Goal: Browse casually: Explore the website without a specific task or goal

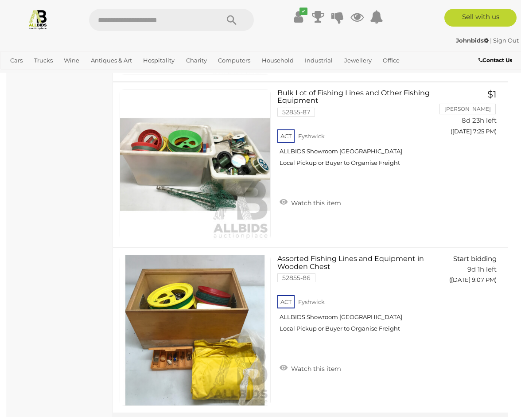
scroll to position [5745, 0]
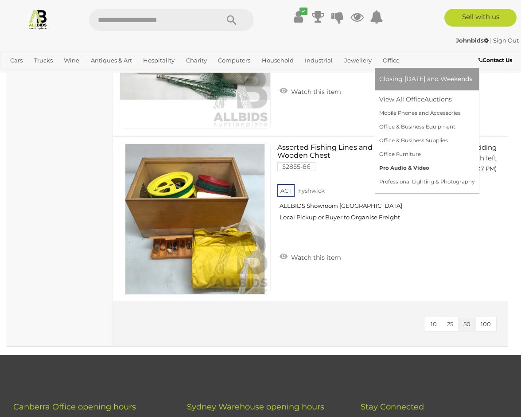
click at [396, 166] on link "Pro Audio & Video" at bounding box center [426, 168] width 95 height 14
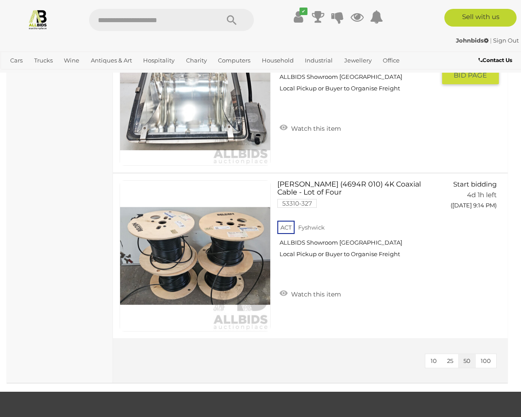
scroll to position [7686, 0]
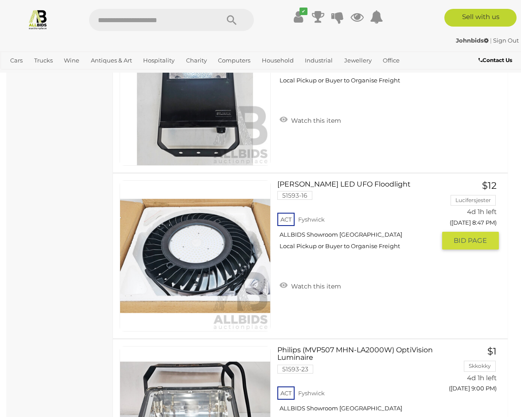
click at [342, 185] on link "SAL LED UFO Floodlight 51593-16 ACT Fyshwick ALLBIDS Showroom Fyshwick" at bounding box center [359, 218] width 151 height 77
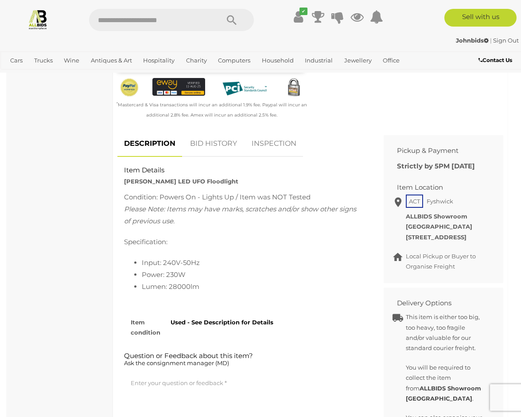
scroll to position [277, 0]
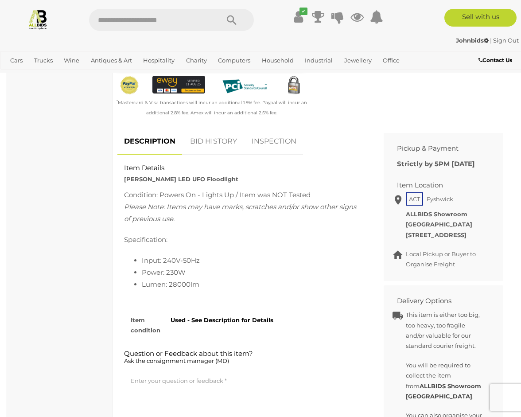
drag, startPoint x: 221, startPoint y: 179, endPoint x: 111, endPoint y: 173, distance: 110.9
click at [111, 173] on div "DESCRIPTION BID HISTORY INSPECTION Item Details SAL LED UFO Floodlight Conditio…" at bounding box center [244, 279] width 266 height 303
click at [238, 181] on div "Item Details SAL LED UFO Floodlight" at bounding box center [243, 173] width 253 height 21
drag, startPoint x: 224, startPoint y: 181, endPoint x: 123, endPoint y: 179, distance: 100.9
click at [123, 179] on div "Item Details SAL LED UFO Floodlight" at bounding box center [243, 173] width 253 height 21
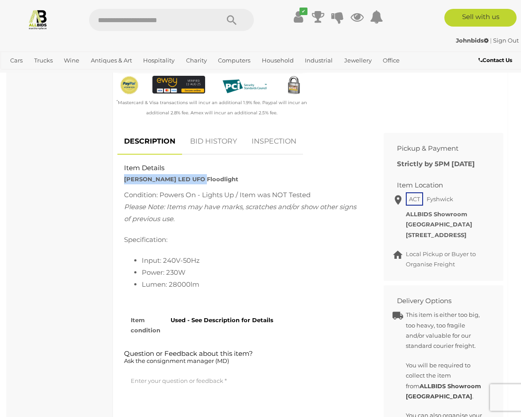
copy strong "SAL LED UFO Floodlight"
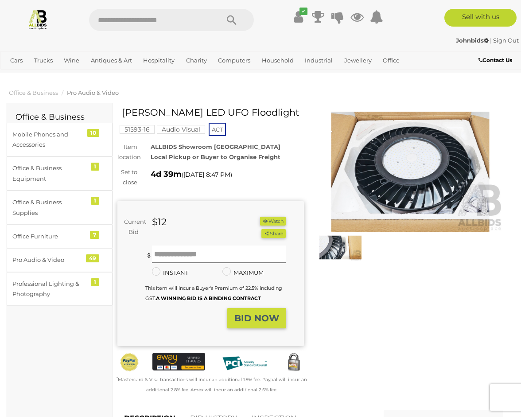
click at [345, 249] on img at bounding box center [340, 247] width 42 height 27
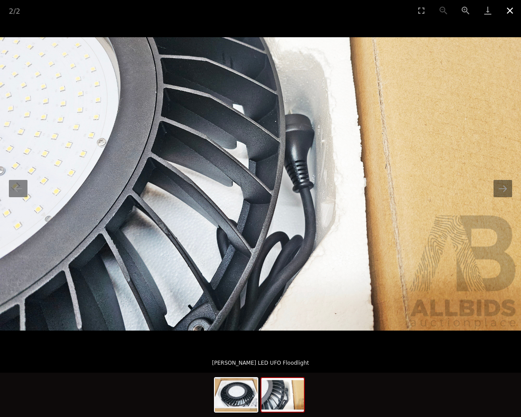
click at [508, 13] on button "Close gallery" at bounding box center [509, 10] width 22 height 21
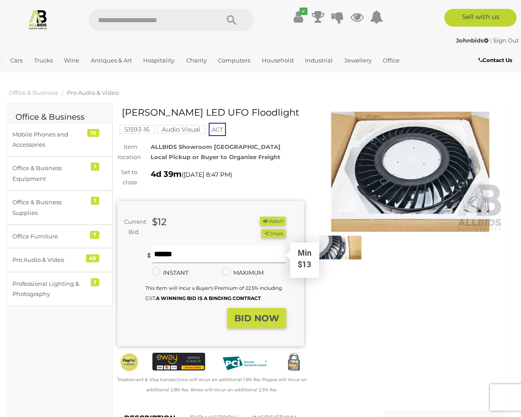
click at [195, 255] on input "text" at bounding box center [219, 254] width 134 height 18
type input "**"
click at [247, 323] on button "BID NOW" at bounding box center [256, 318] width 59 height 21
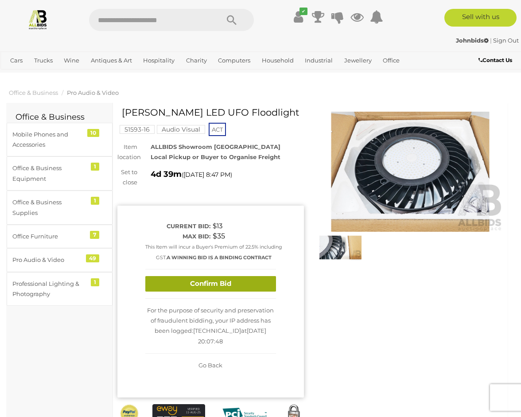
click at [243, 291] on button "Confirm Bid" at bounding box center [210, 283] width 131 height 15
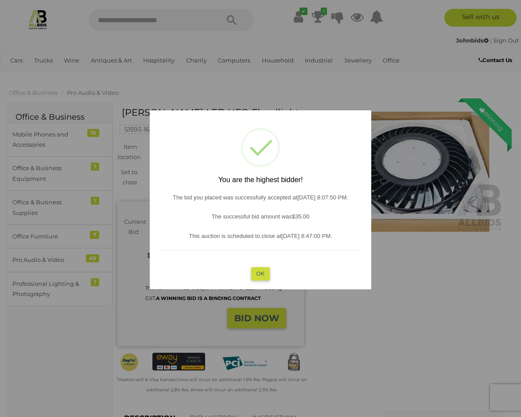
click at [262, 276] on button "OK" at bounding box center [260, 273] width 19 height 13
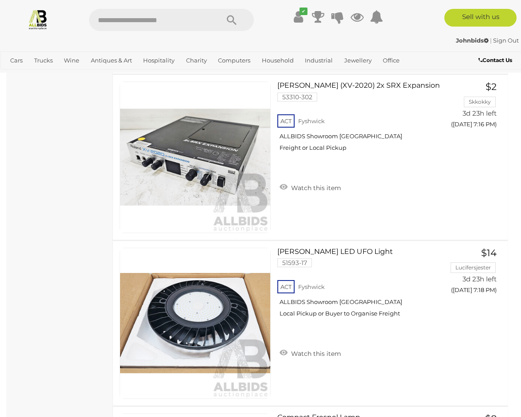
scroll to position [5035, 0]
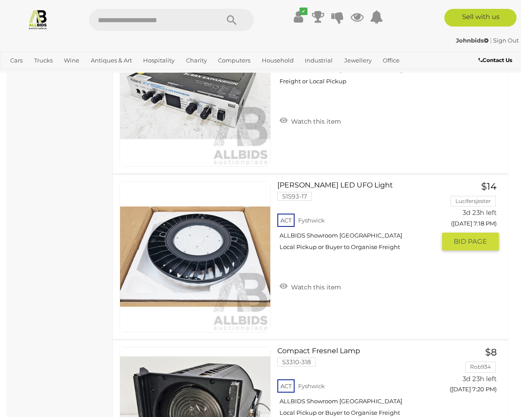
click at [318, 181] on link "SAL LED UFO Light 51593-17 ACT Fyshwick ALLBIDS Showroom Fyshwick" at bounding box center [359, 219] width 151 height 77
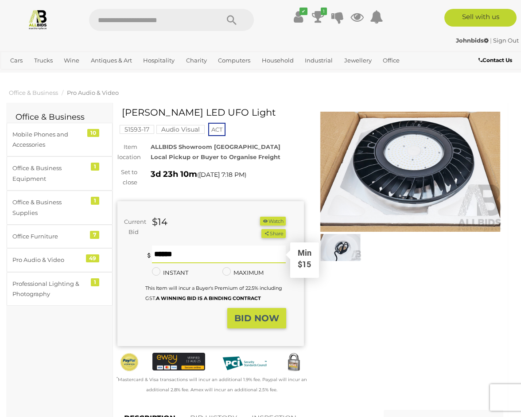
click at [168, 245] on input "text" at bounding box center [219, 254] width 134 height 18
type input "**"
click at [261, 229] on button "Share" at bounding box center [273, 233] width 24 height 9
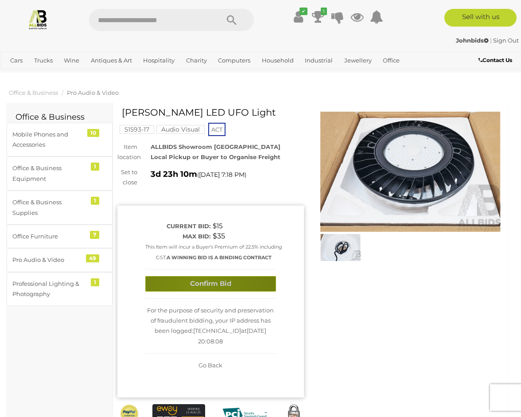
click at [194, 291] on button "Confirm Bid" at bounding box center [210, 283] width 131 height 15
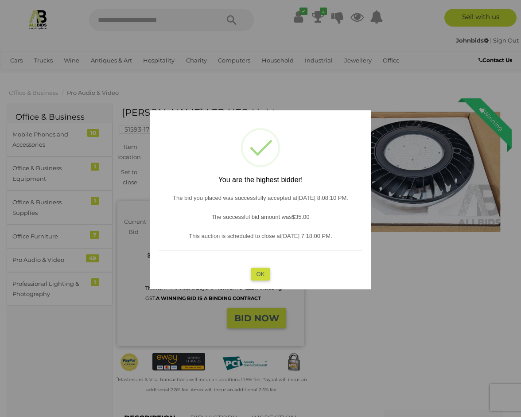
click at [257, 275] on button "OK" at bounding box center [260, 273] width 19 height 13
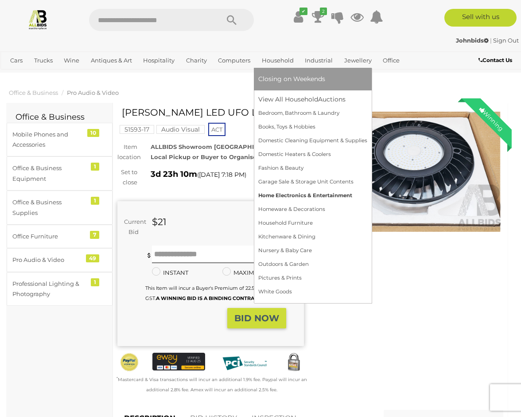
click at [305, 199] on link "Home Electronics & Entertainment" at bounding box center [312, 196] width 109 height 14
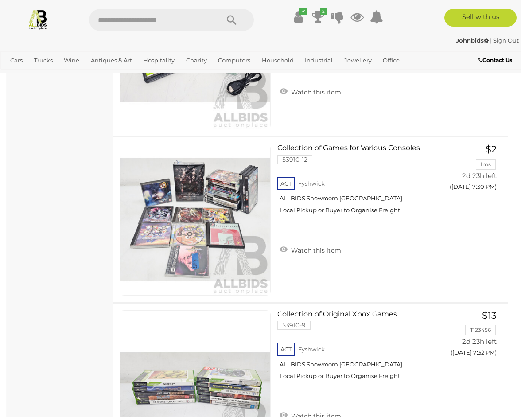
scroll to position [8186, 0]
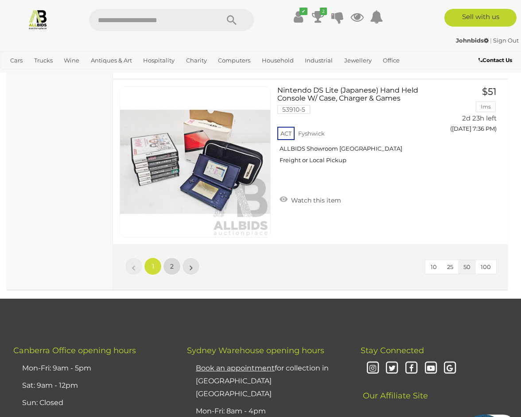
click at [168, 265] on link "2" at bounding box center [172, 266] width 18 height 18
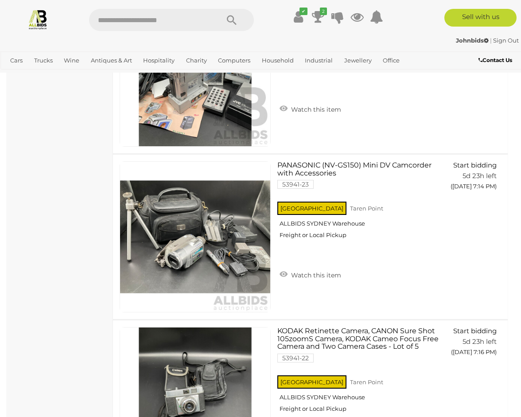
scroll to position [3116, 0]
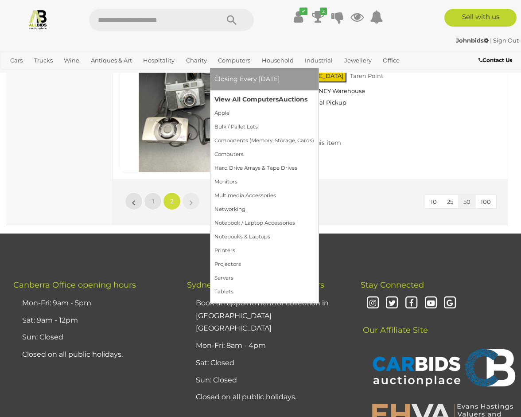
click at [240, 97] on link "View All Computers Auctions" at bounding box center [264, 100] width 100 height 14
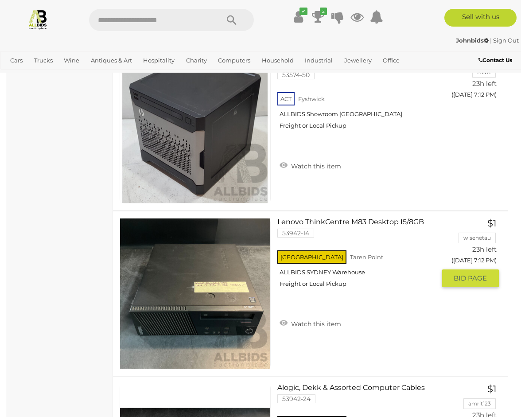
scroll to position [5955, 0]
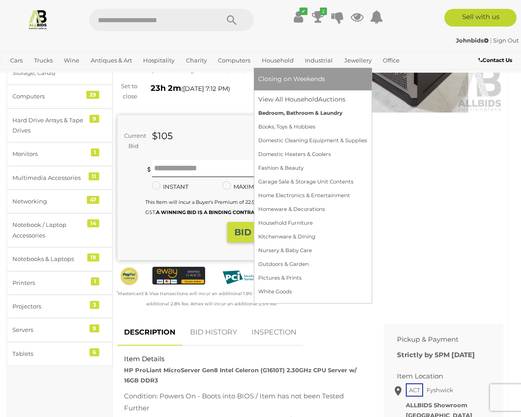
scroll to position [294, 0]
